Goal: Information Seeking & Learning: Learn about a topic

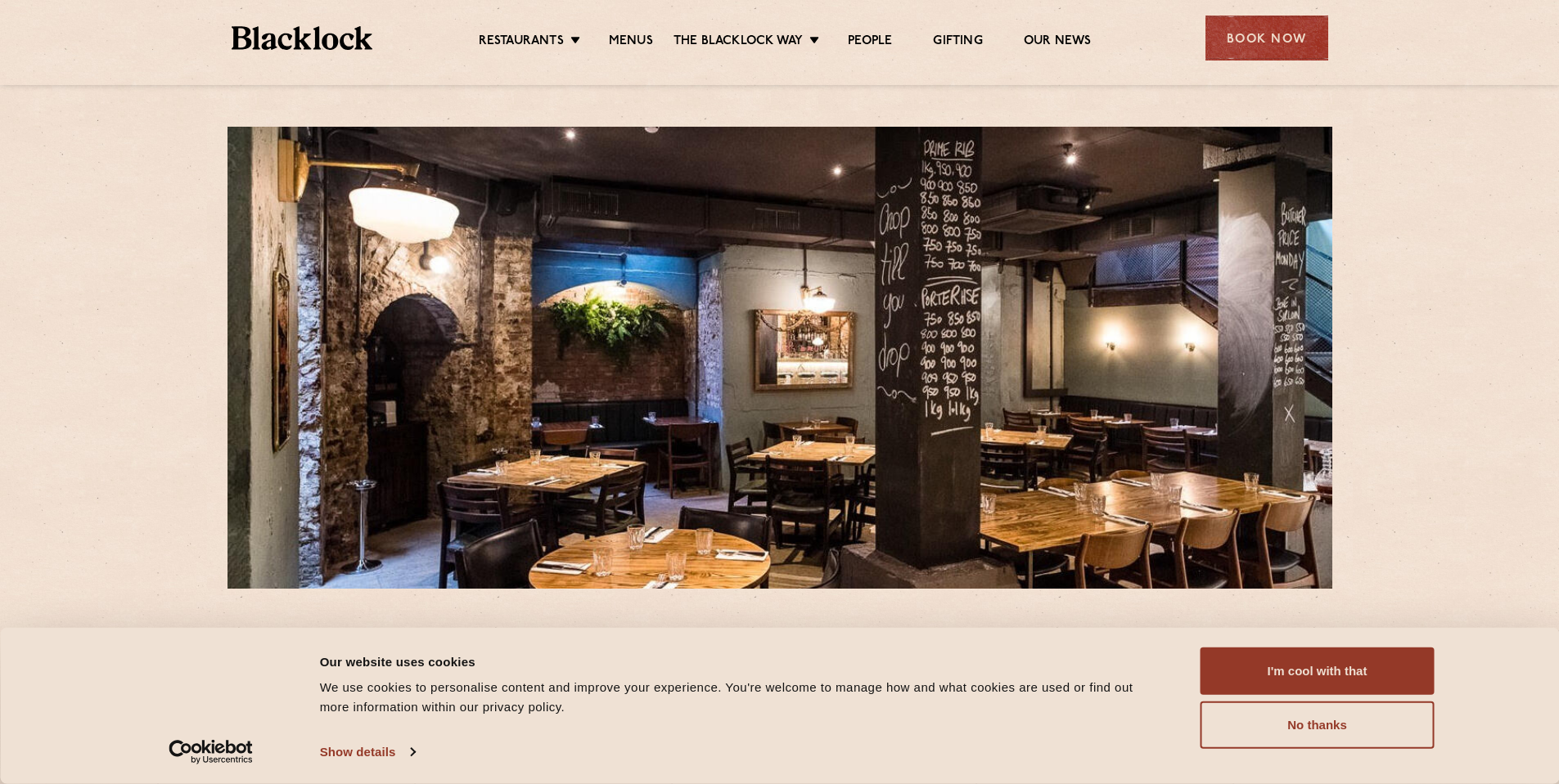
click at [626, 55] on div "Restaurants [GEOGRAPHIC_DATA] [GEOGRAPHIC_DATA] [GEOGRAPHIC_DATA] [GEOGRAPHIC_D…" at bounding box center [780, 36] width 1145 height 73
click at [636, 40] on link "Menus" at bounding box center [630, 42] width 44 height 18
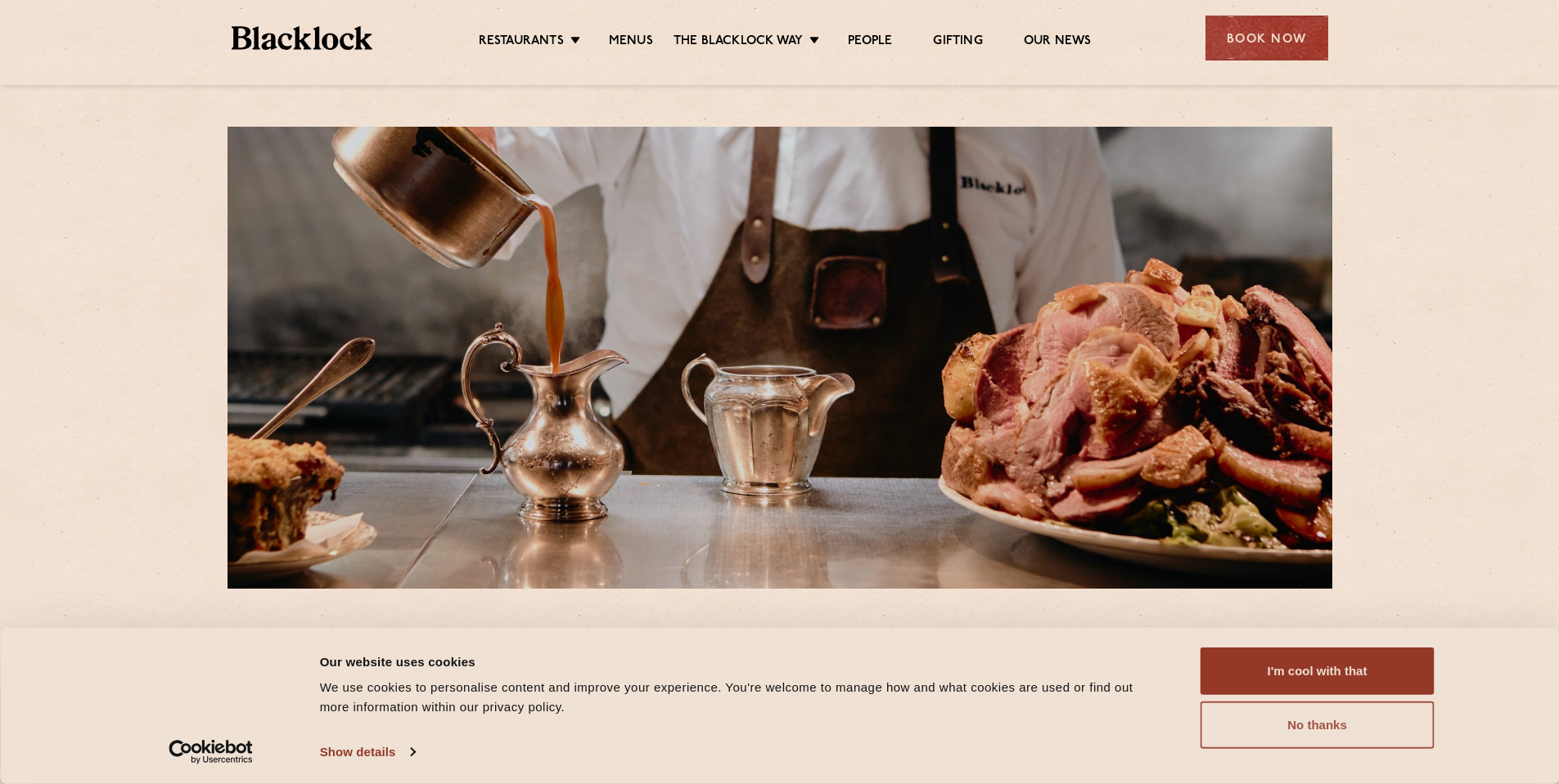
click at [1329, 730] on button "No thanks" at bounding box center [1318, 725] width 234 height 48
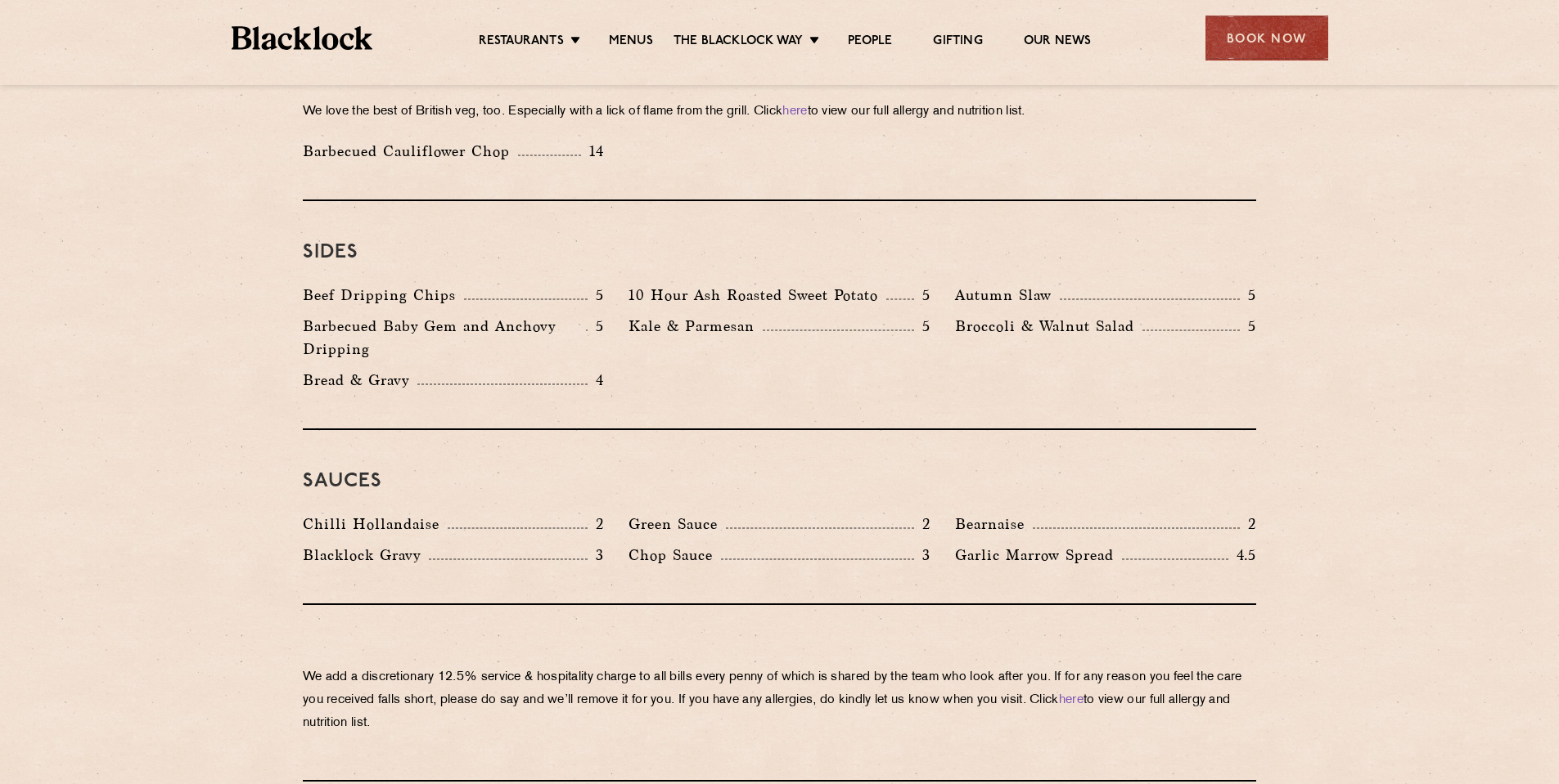
scroll to position [2743, 0]
